Goal: Use online tool/utility: Utilize a website feature to perform a specific function

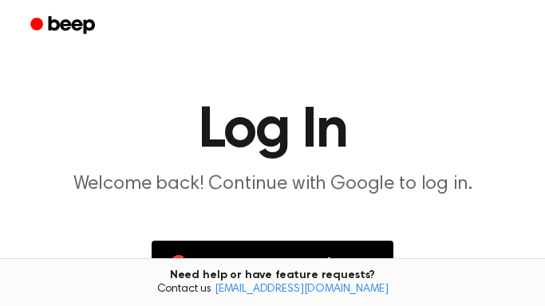
scroll to position [108, 0]
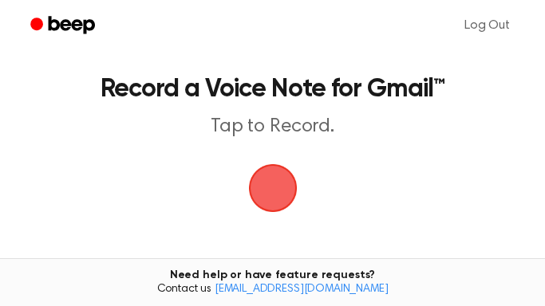
click at [282, 131] on p "Tap to Record." at bounding box center [272, 127] width 475 height 24
click at [277, 177] on span "button" at bounding box center [273, 188] width 45 height 45
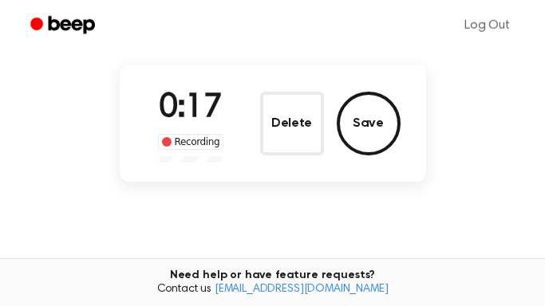
scroll to position [99, 0]
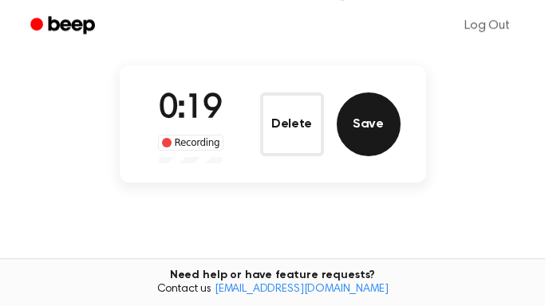
click at [363, 114] on button "Save" at bounding box center [369, 125] width 64 height 64
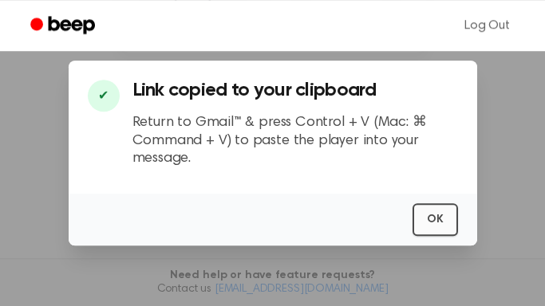
scroll to position [227, 0]
click at [437, 223] on button "OK" at bounding box center [434, 219] width 45 height 33
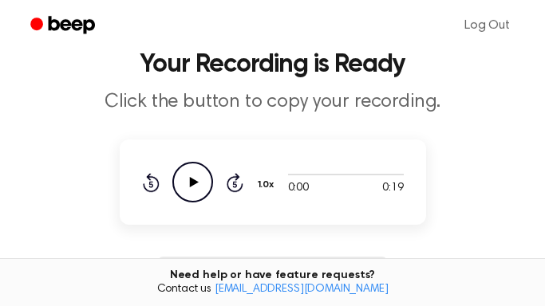
scroll to position [23, 0]
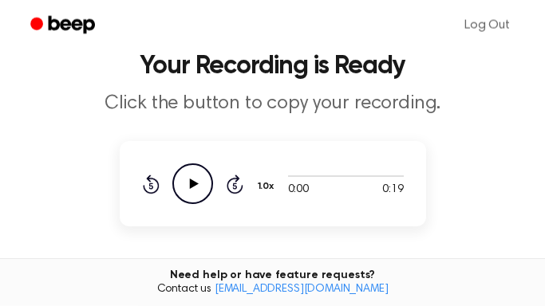
click at [203, 187] on icon "Play Audio" at bounding box center [192, 184] width 41 height 41
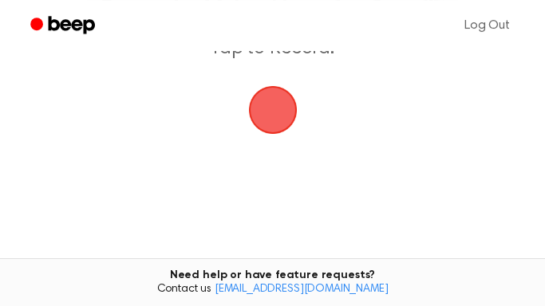
scroll to position [77, 0]
click at [270, 119] on span "button" at bounding box center [273, 111] width 45 height 45
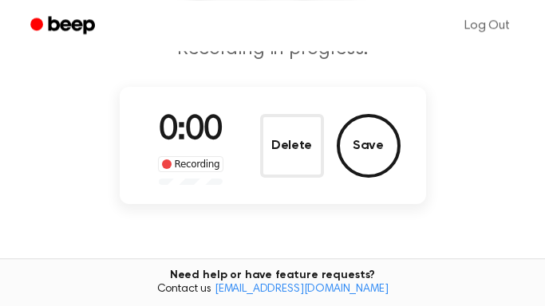
scroll to position [96, 0]
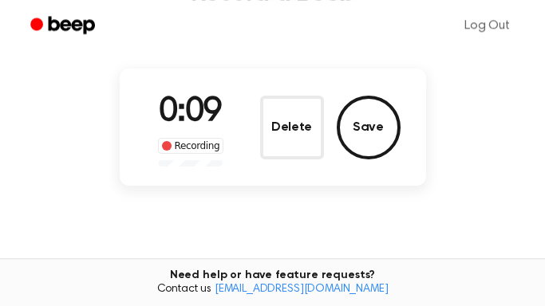
click at [279, 231] on main "Record a Beep Recording in progress. 0:09 Recording Delete Save Tired of copyin…" at bounding box center [272, 146] width 545 height 484
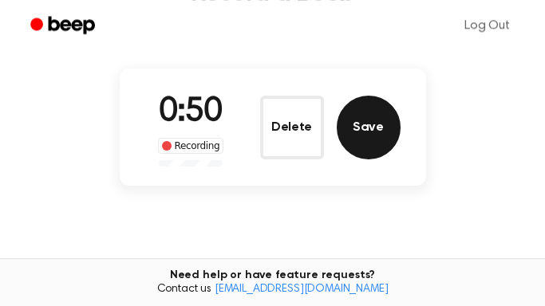
click at [386, 131] on button "Save" at bounding box center [369, 128] width 64 height 64
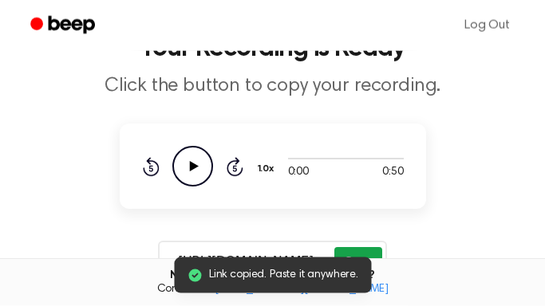
scroll to position [87, 0]
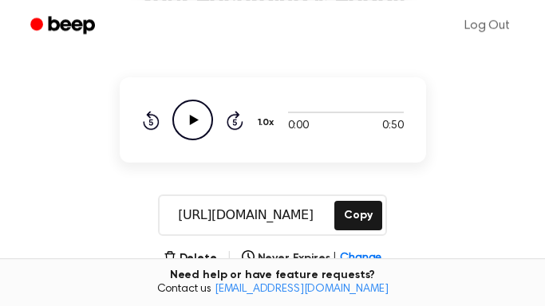
click at [176, 116] on icon "Play Audio" at bounding box center [192, 120] width 41 height 41
click at [381, 114] on div at bounding box center [346, 111] width 116 height 13
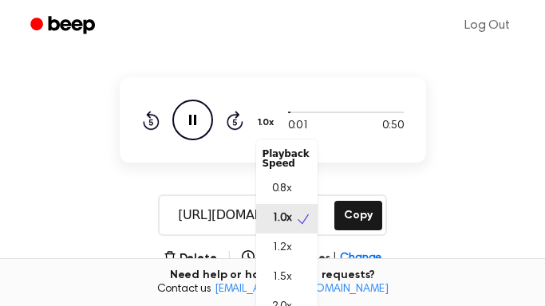
click at [323, 114] on div "0:01 0:50 Your browser does not support the audio element. 1.0x Playback Speed …" at bounding box center [273, 120] width 262 height 41
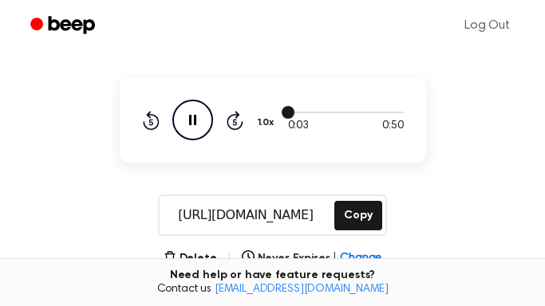
click at [286, 116] on span at bounding box center [288, 112] width 13 height 13
click at [322, 113] on div at bounding box center [346, 111] width 116 height 13
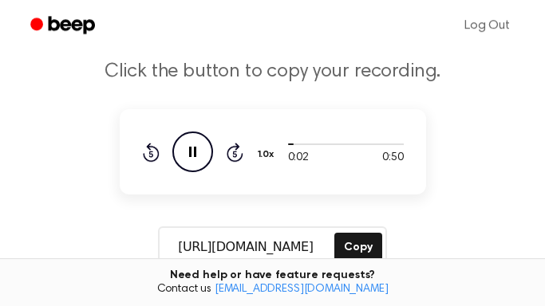
scroll to position [46, 0]
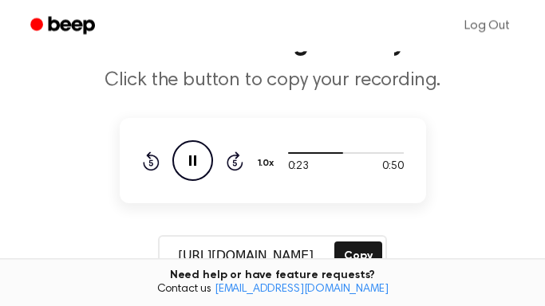
click at [283, 105] on main "Your Recording is Ready Click the button to copy your recording. 0:23 0:50 Your…" at bounding box center [272, 260] width 545 height 612
click at [316, 60] on header "Your Recording is Ready Click the button to copy your recording." at bounding box center [272, 61] width 507 height 62
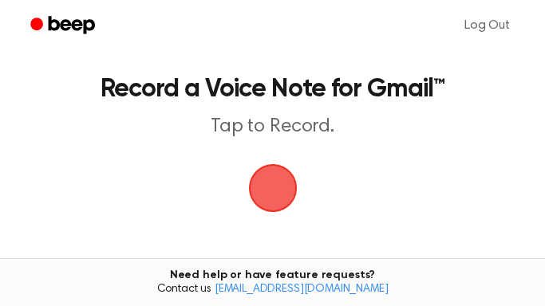
click at [274, 176] on span "button" at bounding box center [273, 188] width 45 height 45
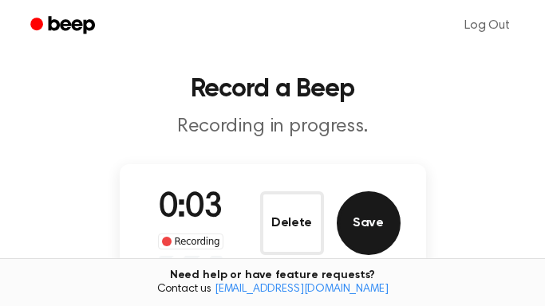
click at [369, 210] on button "Save" at bounding box center [369, 223] width 64 height 64
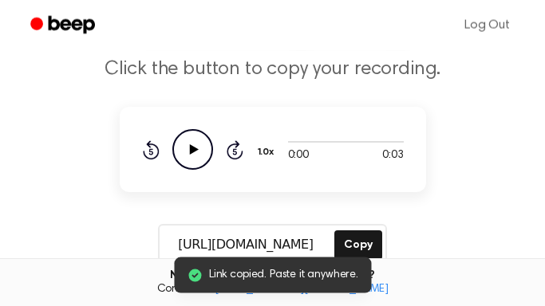
scroll to position [61, 0]
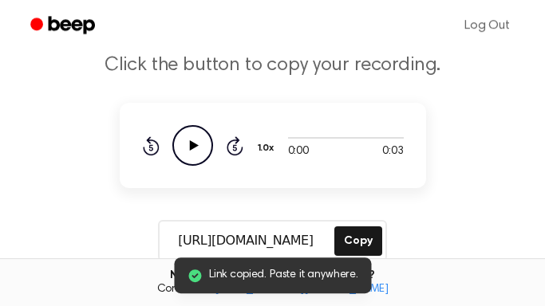
click at [191, 145] on icon at bounding box center [193, 145] width 9 height 10
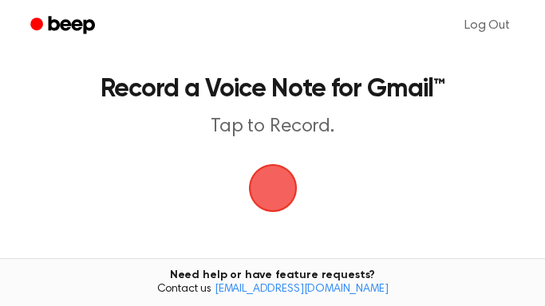
drag, startPoint x: 379, startPoint y: 120, endPoint x: 277, endPoint y: 195, distance: 127.2
click at [277, 195] on main "Record a Voice Note for Gmail™ Tap to Record. Tired of copying and pasting? Use…" at bounding box center [272, 233] width 545 height 466
click at [277, 195] on span "button" at bounding box center [273, 188] width 45 height 45
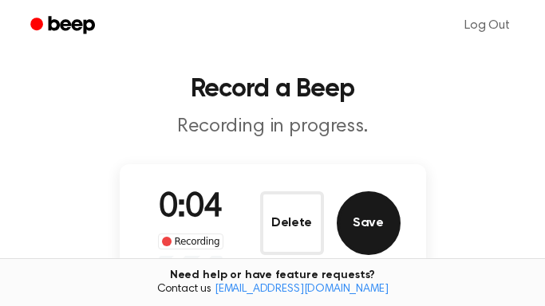
click at [355, 221] on button "Save" at bounding box center [369, 223] width 64 height 64
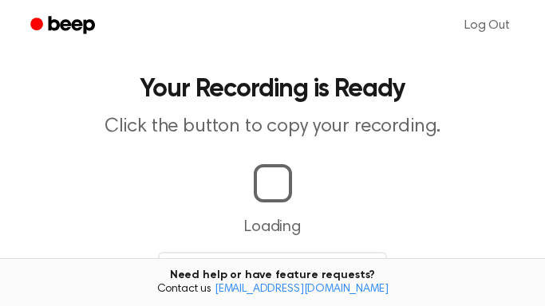
copy p "Tired of copying and pasting? Use the extension t"
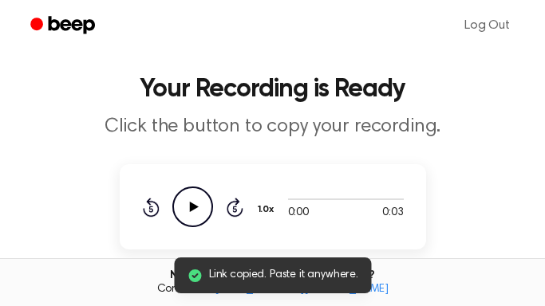
click at [200, 205] on icon "Play Audio" at bounding box center [192, 207] width 41 height 41
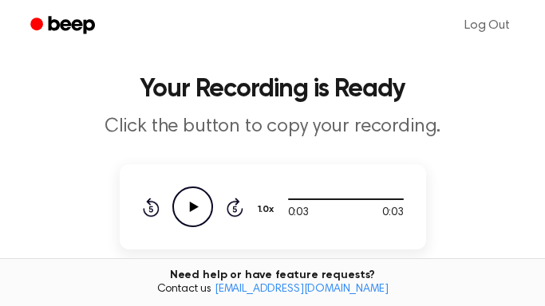
click at [205, 213] on icon "Play Audio" at bounding box center [192, 207] width 41 height 41
